Goal: Task Accomplishment & Management: Complete application form

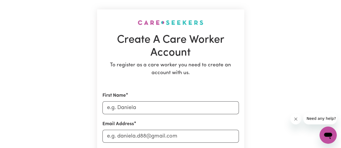
scroll to position [32, 0]
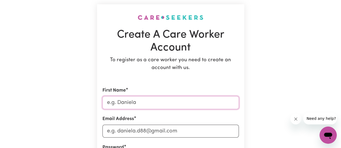
click at [155, 99] on input "First Name" at bounding box center [170, 102] width 136 height 13
type input "[PERSON_NAME]"
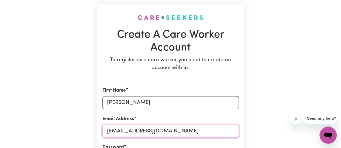
type input "[EMAIL_ADDRESS][DOMAIN_NAME]"
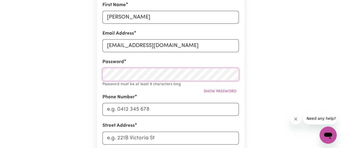
scroll to position [118, 0]
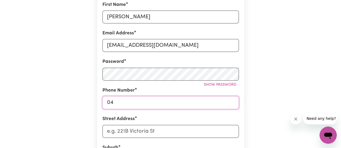
type input "0468618323"
type input "[STREET_ADDRESS]"
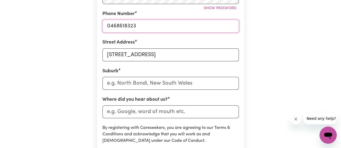
scroll to position [195, 0]
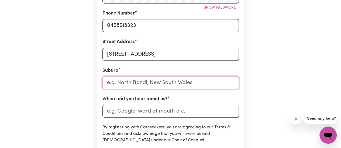
click at [161, 87] on input "text" at bounding box center [170, 83] width 136 height 13
type input "N"
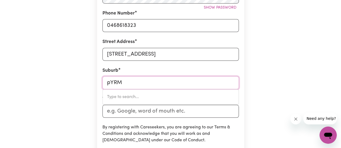
type input "pYR"
type input "pYRMONT, [GEOGRAPHIC_DATA], 2009"
type input "pY"
type input "p"
type input "Pyr"
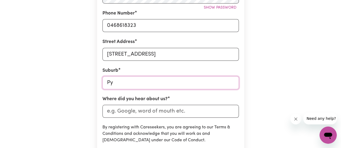
type input "PyrMONT, [GEOGRAPHIC_DATA], 2009"
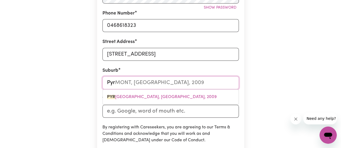
type input "Pyrm"
type input "PyrmONT, [GEOGRAPHIC_DATA], 2009"
type input "Pyrmo"
type input "PyrmoNT, [GEOGRAPHIC_DATA], 2009"
type input "Pyrmon"
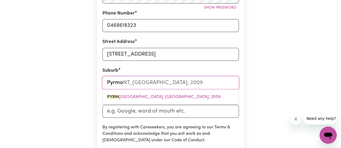
type input "PyrmonT, [GEOGRAPHIC_DATA], 2009"
type input "PYRMONT, [GEOGRAPHIC_DATA], 2009"
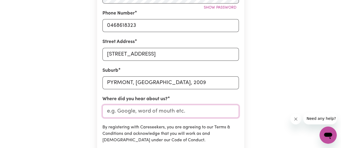
click at [146, 111] on input "Where did you hear about us?" at bounding box center [170, 111] width 136 height 13
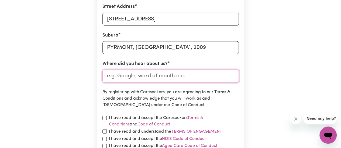
scroll to position [236, 0]
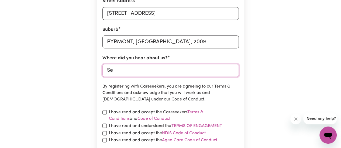
type input "S"
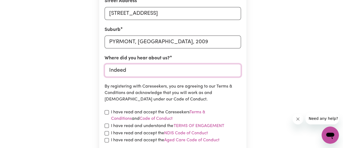
scroll to position [252, 0]
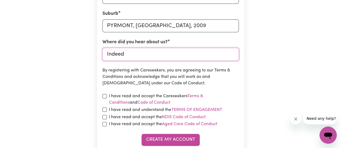
type input "Indeed"
click at [164, 95] on label "I have read and accept the Careseekers Terms & Conditions and Code of Conduct" at bounding box center [174, 99] width 130 height 13
click at [156, 98] on label "I have read and accept the Careseekers Terms & Conditions and Code of Conduct" at bounding box center [174, 99] width 130 height 13
click at [147, 109] on label "I have read and understand the Terms of Engagement" at bounding box center [165, 110] width 113 height 7
click at [171, 109] on button "Terms of Engagement" at bounding box center [196, 110] width 51 height 7
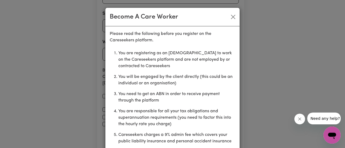
scroll to position [33, 0]
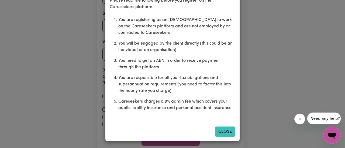
click at [226, 135] on button "Close" at bounding box center [225, 132] width 20 height 10
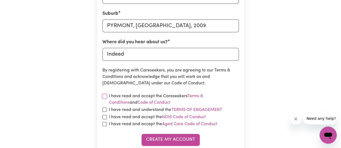
click at [106, 97] on input "checkbox" at bounding box center [104, 96] width 4 height 4
checkbox input "true"
click at [105, 109] on input "checkbox" at bounding box center [104, 110] width 4 height 4
checkbox input "true"
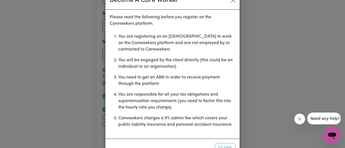
scroll to position [16, 0]
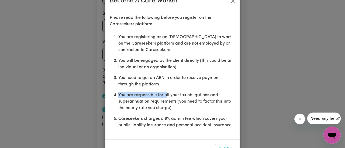
drag, startPoint x: 171, startPoint y: 81, endPoint x: 166, endPoint y: 93, distance: 12.7
click at [166, 93] on ol "You are registering as an [DEMOGRAPHIC_DATA] to work on the Careseekers platfor…" at bounding box center [173, 81] width 126 height 99
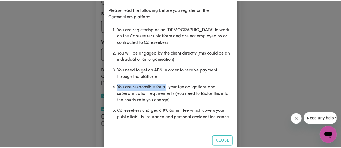
scroll to position [27, 0]
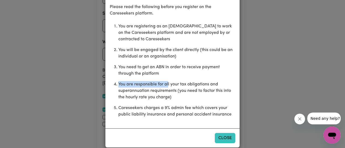
click at [226, 138] on button "Close" at bounding box center [225, 138] width 20 height 10
